Goal: Navigation & Orientation: Find specific page/section

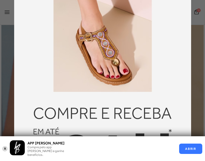
click at [5, 149] on button "X" at bounding box center [4, 149] width 5 height 6
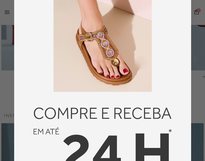
scroll to position [109, 0]
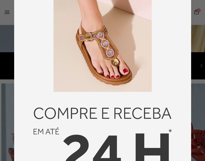
click at [11, 36] on div at bounding box center [102, 80] width 205 height 161
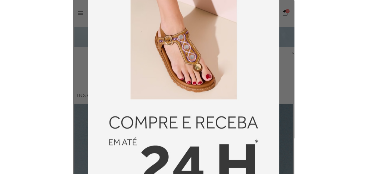
scroll to position [326, 0]
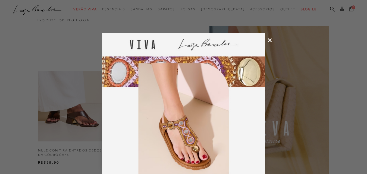
click at [205, 39] on icon at bounding box center [270, 40] width 4 height 4
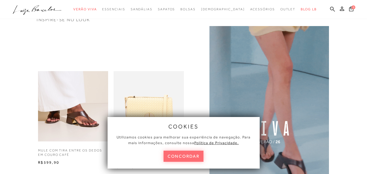
click at [183, 157] on button "concordar" at bounding box center [184, 156] width 40 height 11
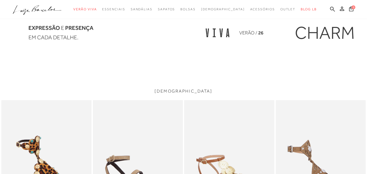
scroll to position [600, 0]
